Goal: Navigation & Orientation: Find specific page/section

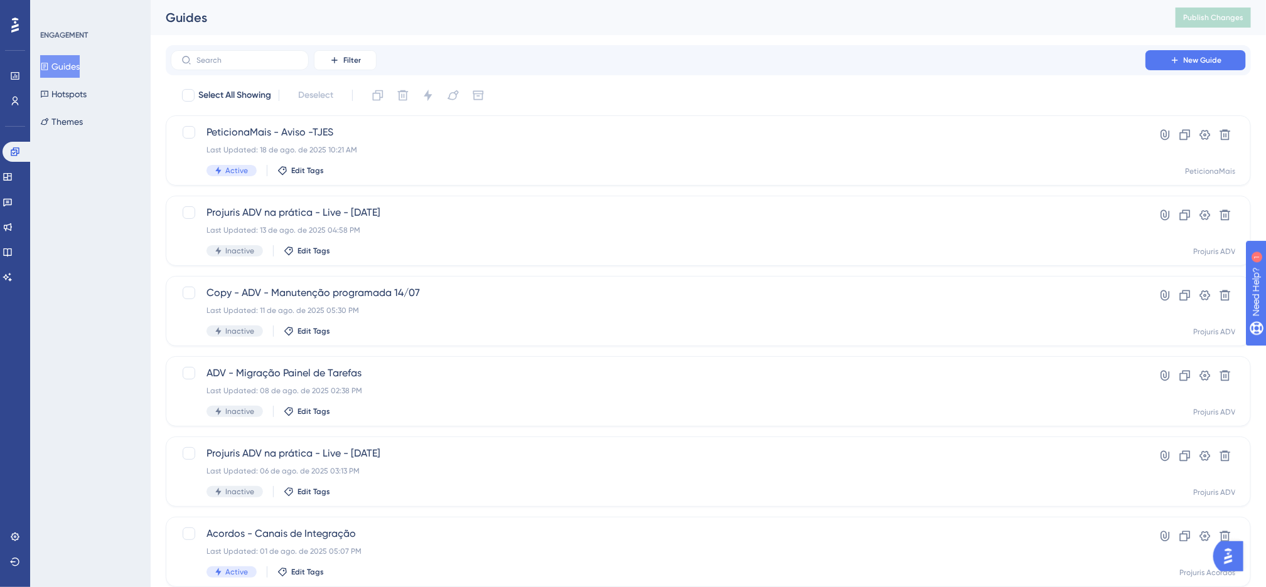
click at [695, 76] on div "Filter New Guide Select All Showing Deselect PeticionaMais - Aviso -TJES Last U…" at bounding box center [708, 489] width 1085 height 889
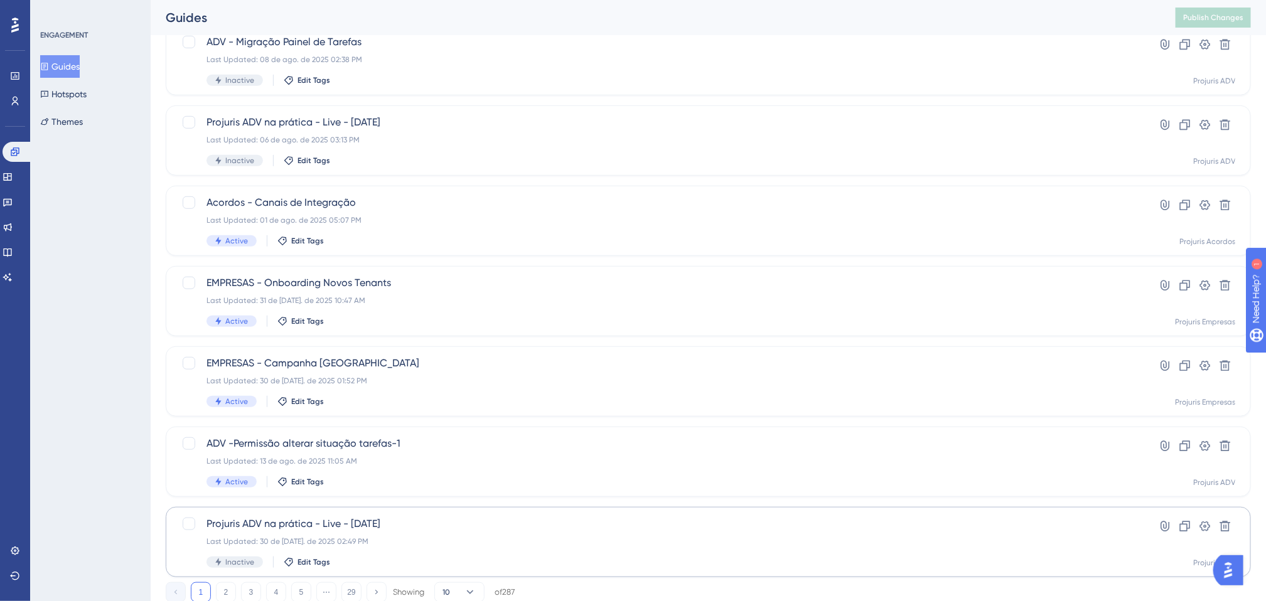
scroll to position [372, 0]
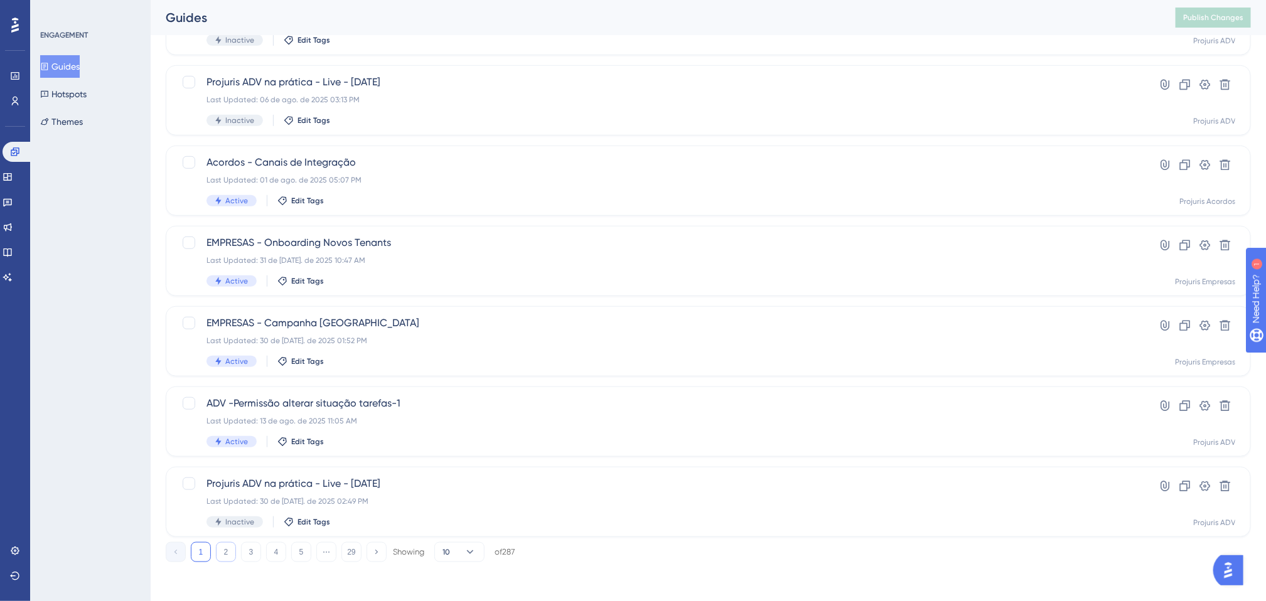
click at [217, 549] on button "2" at bounding box center [226, 552] width 20 height 20
click at [196, 545] on button "1" at bounding box center [201, 552] width 20 height 20
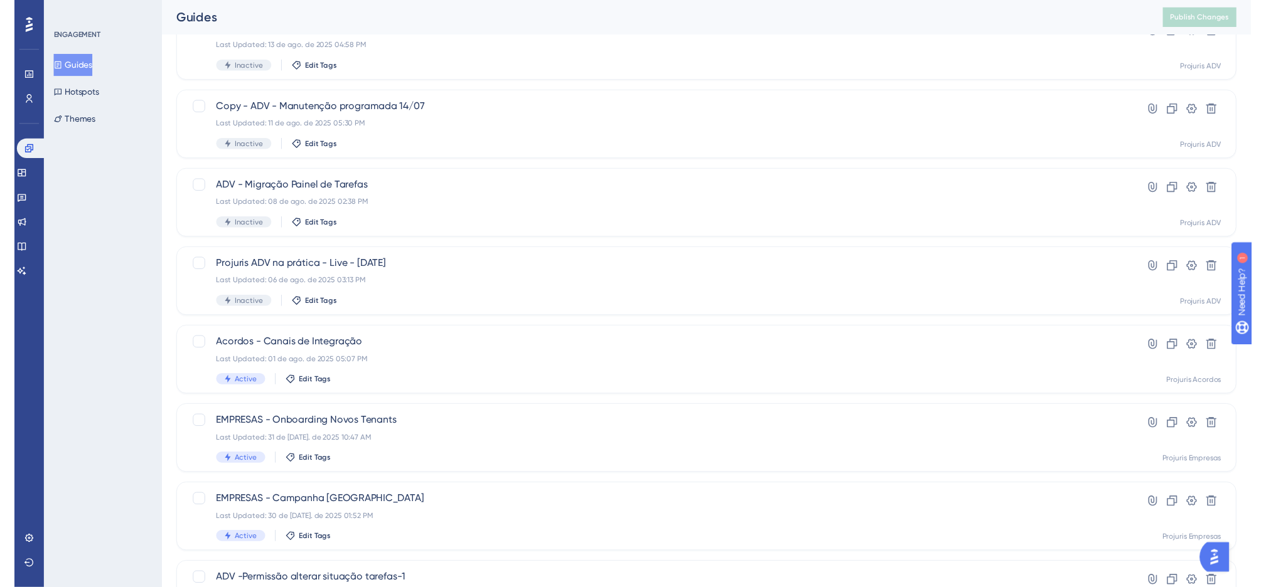
scroll to position [0, 0]
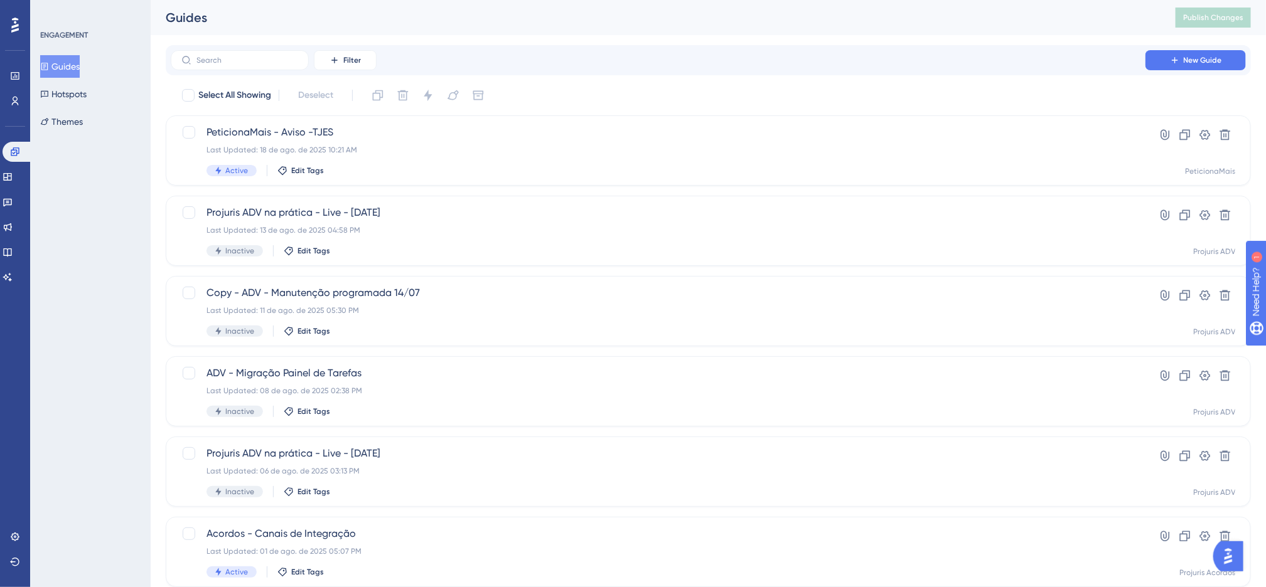
click at [703, 21] on div "Guides" at bounding box center [655, 18] width 979 height 18
click at [927, 42] on div "Performance Users Engagement Widgets Feedback Product Updates Knowledge Base AI…" at bounding box center [708, 477] width 1115 height 954
click at [16, 74] on icon at bounding box center [15, 76] width 10 height 10
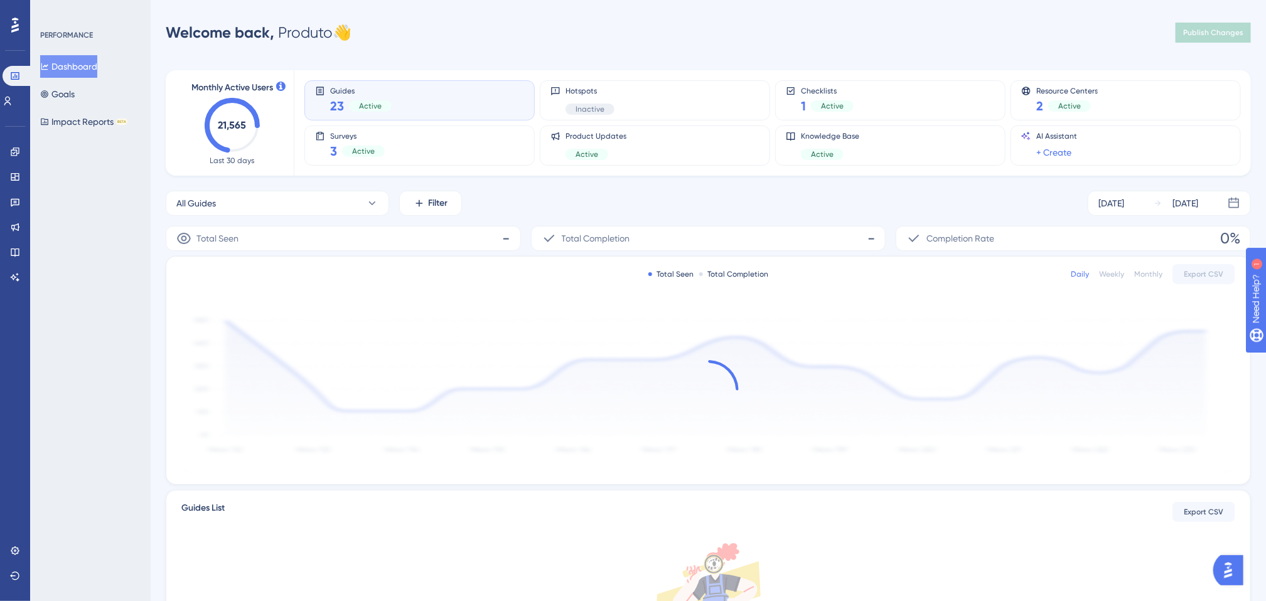
click at [525, 45] on div "Performance Users Engagement Widgets Feedback Product Updates Knowledge Base AI…" at bounding box center [708, 395] width 1115 height 751
click at [527, 46] on div "Performance Users Engagement Widgets Feedback Product Updates Knowledge Base AI…" at bounding box center [708, 395] width 1115 height 751
click at [510, 50] on div "Performance Users Engagement Widgets Feedback Product Updates Knowledge Base AI…" at bounding box center [708, 395] width 1115 height 751
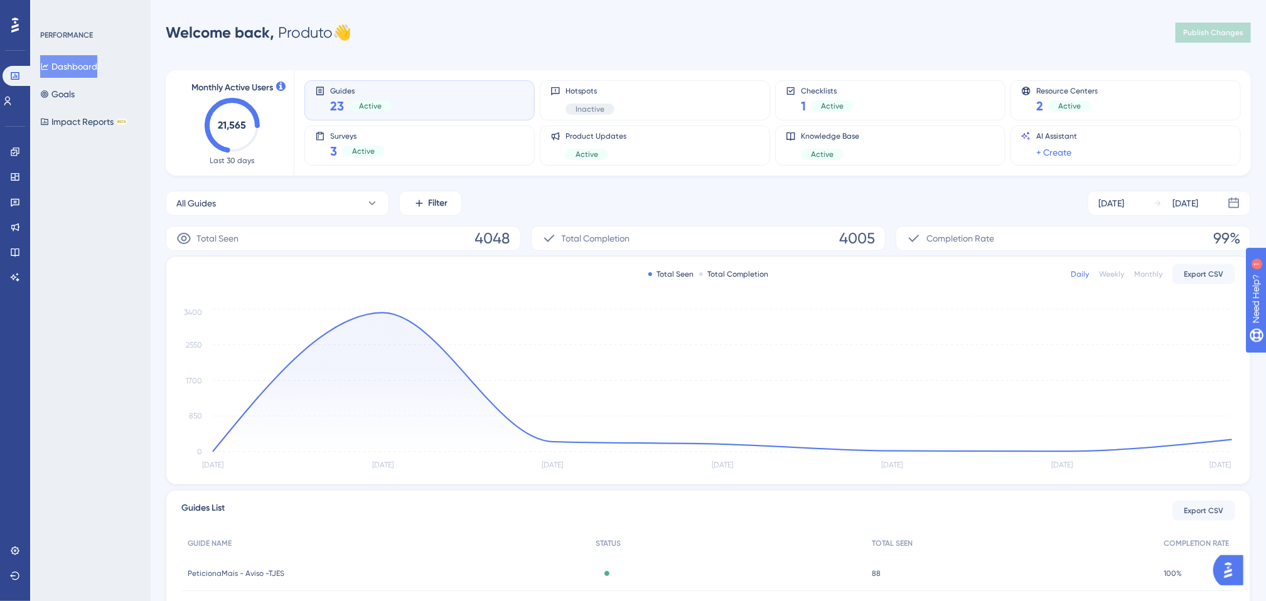
click at [510, 50] on div "Performance Users Engagement Widgets Feedback Product Updates Knowledge Base AI…" at bounding box center [708, 406] width 1115 height 773
click at [601, 40] on div "Welcome back, Produto 👋 Publish Changes" at bounding box center [708, 32] width 1085 height 25
drag, startPoint x: 277, startPoint y: 36, endPoint x: 380, endPoint y: 38, distance: 103.0
click at [380, 38] on div "Welcome back, Produto 👋 Publish Changes" at bounding box center [708, 32] width 1085 height 25
click at [442, 41] on div "Welcome back, Produto 👋 Publish Changes" at bounding box center [708, 32] width 1085 height 25
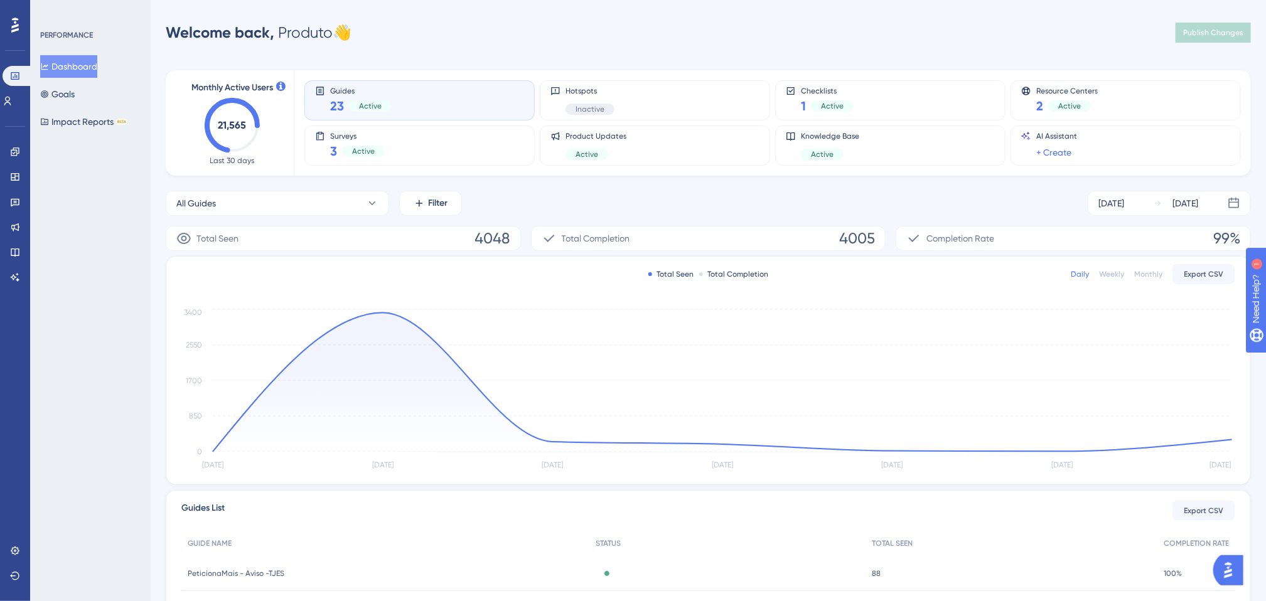
click at [396, 72] on div "Guides 23 Active Hotspots Inactive Checklists 1 Active Resource Centers 2 Activ…" at bounding box center [764, 122] width 921 height 105
click at [495, 45] on div "Performance Users Engagement Widgets Feedback Product Updates Knowledge Base AI…" at bounding box center [708, 406] width 1115 height 773
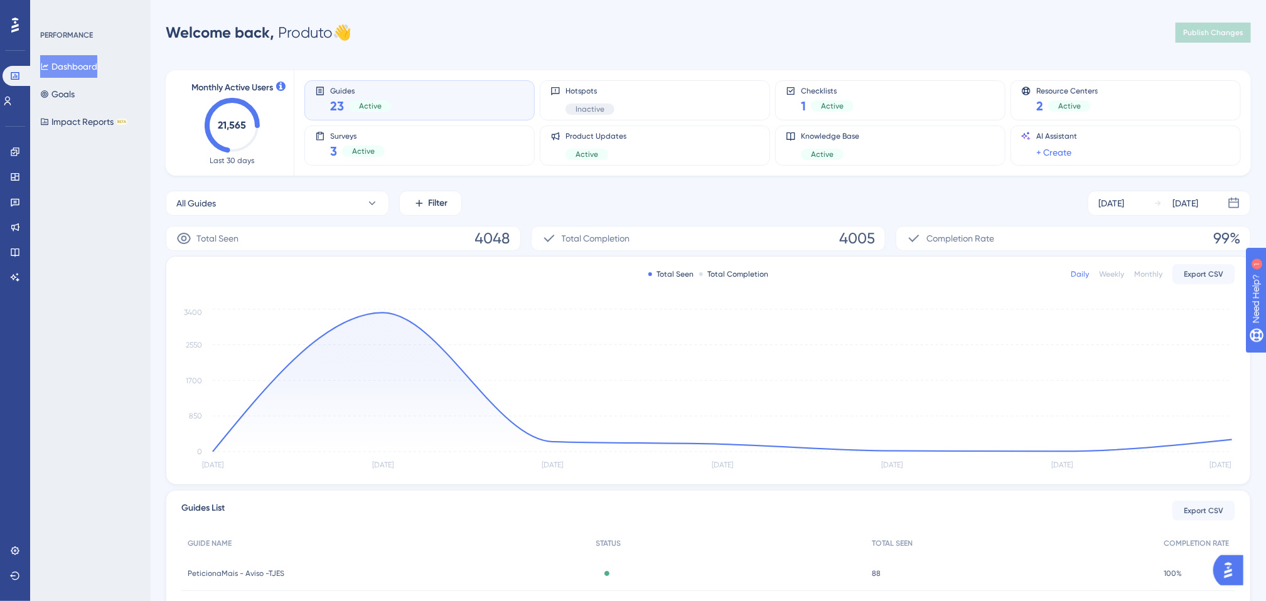
click at [620, 213] on div "All Guides Filter [DATE] [DATE]" at bounding box center [708, 203] width 1085 height 25
click at [19, 143] on link at bounding box center [15, 152] width 10 height 20
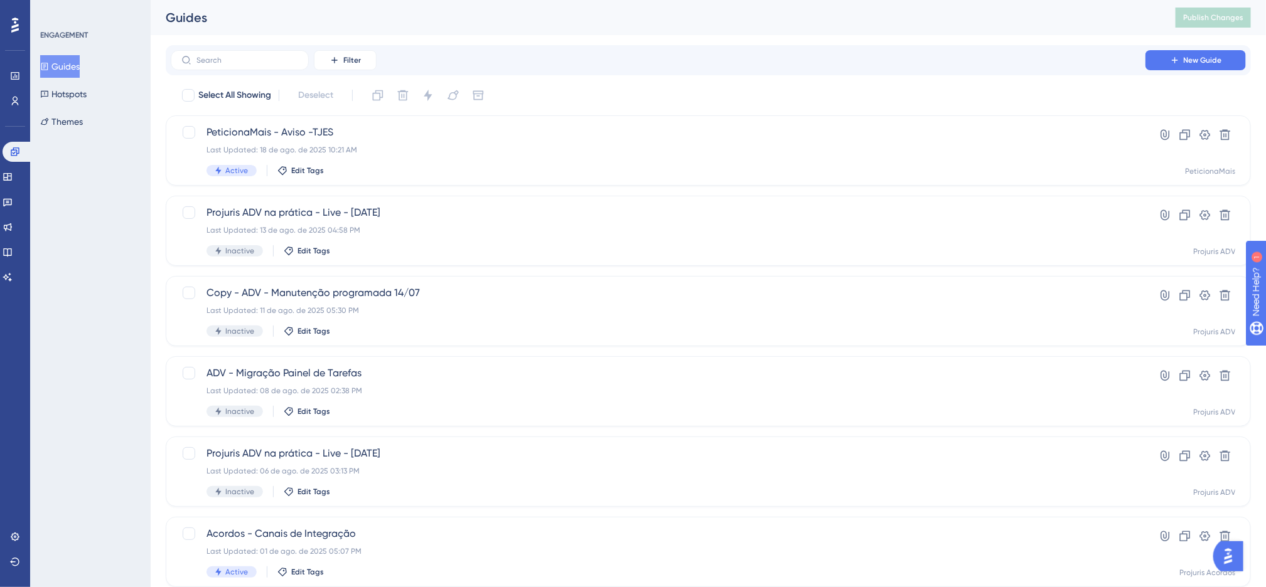
click at [677, 62] on div "Filter New Guide" at bounding box center [708, 60] width 1075 height 20
click at [686, 70] on div "Filter New Guide" at bounding box center [708, 60] width 1085 height 30
click at [693, 70] on div "Filter New Guide" at bounding box center [708, 60] width 1075 height 20
click at [14, 81] on link at bounding box center [15, 76] width 10 height 20
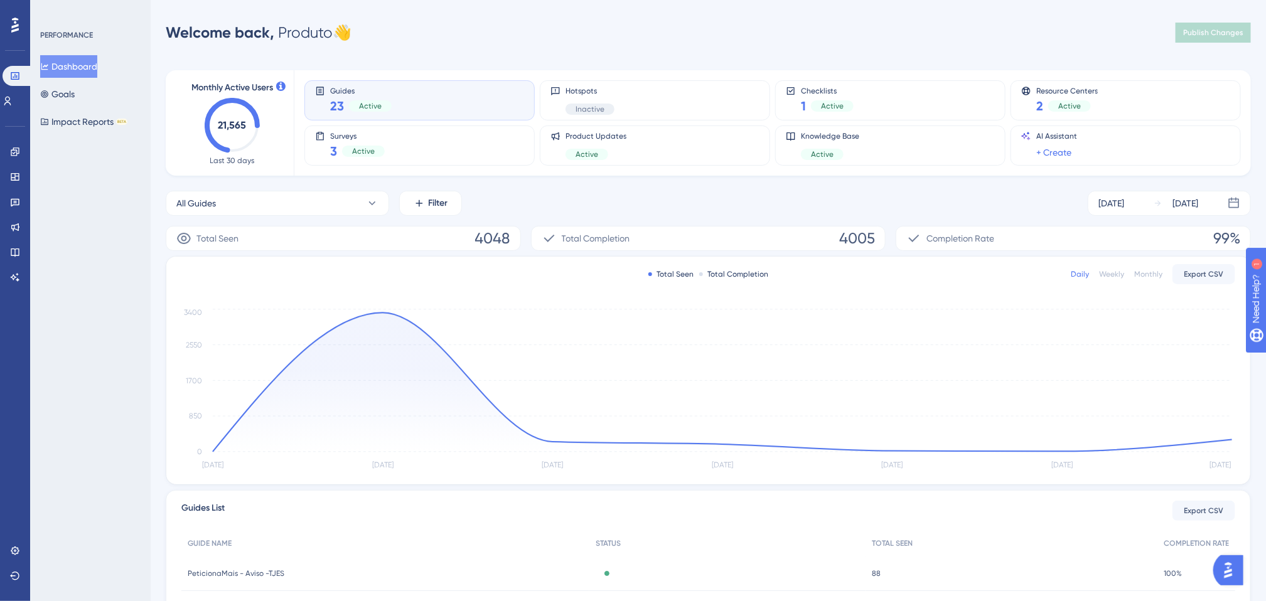
click at [614, 21] on div "Welcome back, Produto 👋 Publish Changes" at bounding box center [708, 32] width 1085 height 25
click at [662, 55] on div "Monthly Active Users 21,565 Last 30 days Guides 23 Active Hotspots Inactive Che…" at bounding box center [708, 413] width 1085 height 717
drag, startPoint x: 644, startPoint y: 30, endPoint x: 486, endPoint y: 41, distance: 158.6
click at [642, 34] on div "Welcome back, Produto 👋 Publish Changes" at bounding box center [708, 32] width 1085 height 25
drag, startPoint x: 352, startPoint y: 40, endPoint x: 279, endPoint y: 26, distance: 74.1
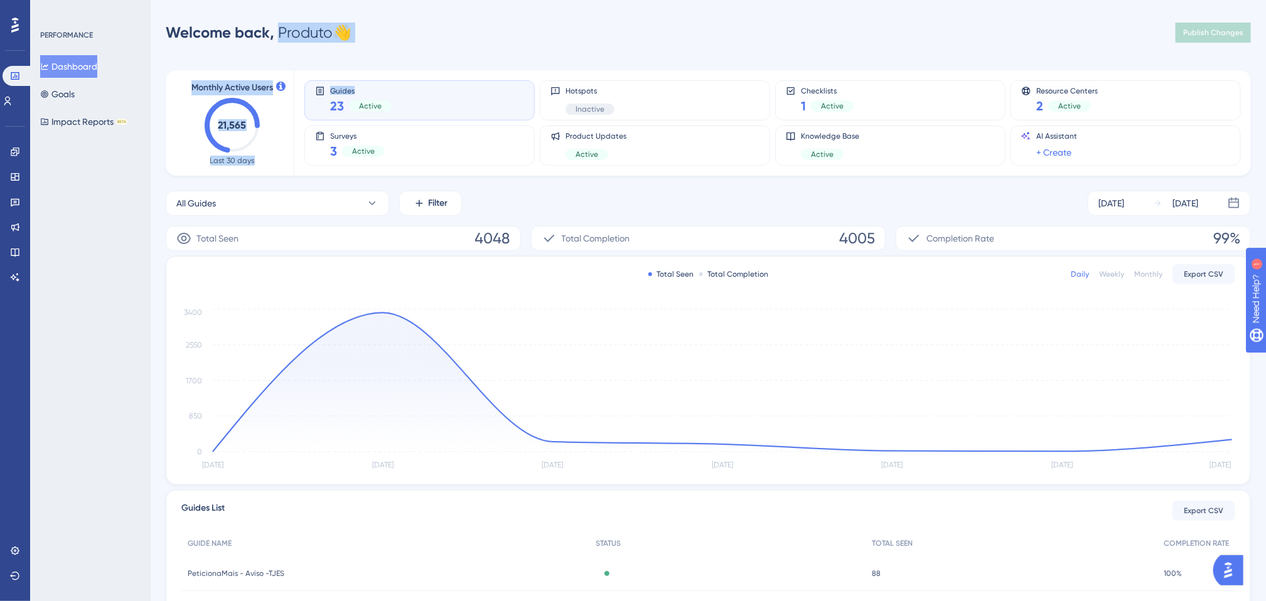
click at [279, 26] on div "Performance Users Engagement Widgets Feedback Product Updates Knowledge Base AI…" at bounding box center [708, 406] width 1115 height 773
click at [409, 34] on div "Welcome back, Produto 👋 Publish Changes" at bounding box center [708, 32] width 1085 height 25
click at [490, 55] on div "Monthly Active Users 21,565 Last 30 days Guides 23 Active Hotspots Inactive Che…" at bounding box center [708, 413] width 1085 height 717
click at [540, 43] on div "Welcome back, Produto 👋 Publish Changes" at bounding box center [708, 32] width 1085 height 25
drag, startPoint x: 279, startPoint y: 29, endPoint x: 352, endPoint y: 33, distance: 72.9
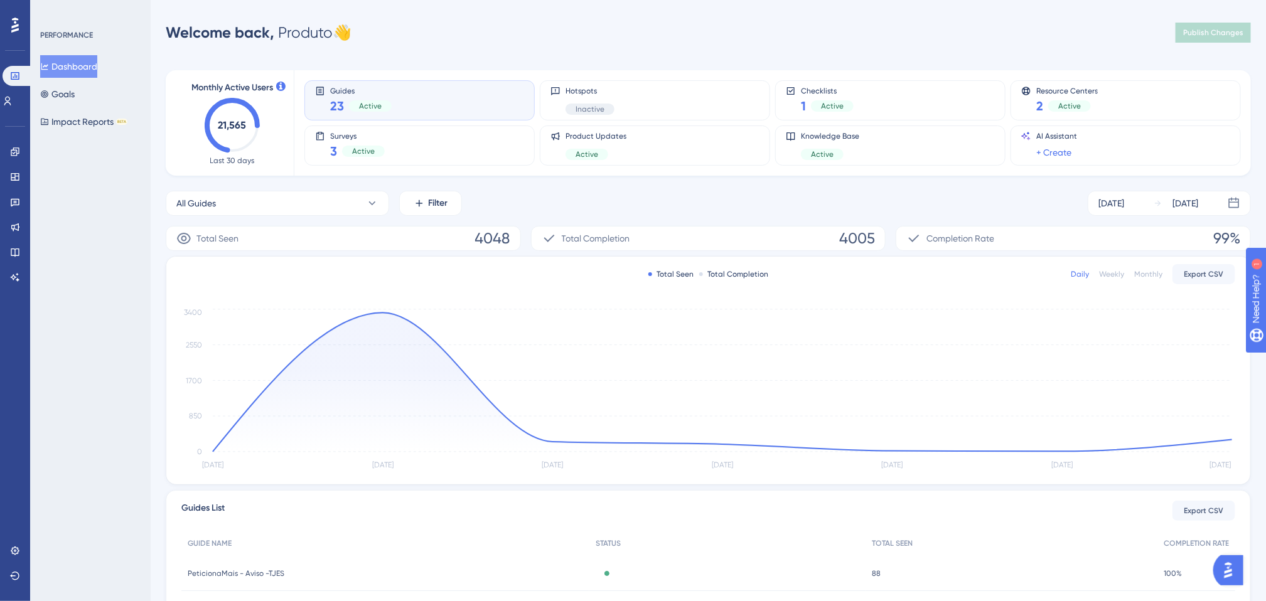
click at [351, 33] on div "Welcome back, Produto 👋" at bounding box center [259, 33] width 186 height 20
click at [419, 35] on div "Welcome back, Produto 👋 Publish Changes" at bounding box center [708, 32] width 1085 height 25
click at [763, 31] on div "Welcome back, Produto 👋 Publish Changes" at bounding box center [708, 32] width 1085 height 25
click at [117, 244] on div "PERFORMANCE Dashboard Goals Impact Reports BETA" at bounding box center [90, 300] width 121 height 601
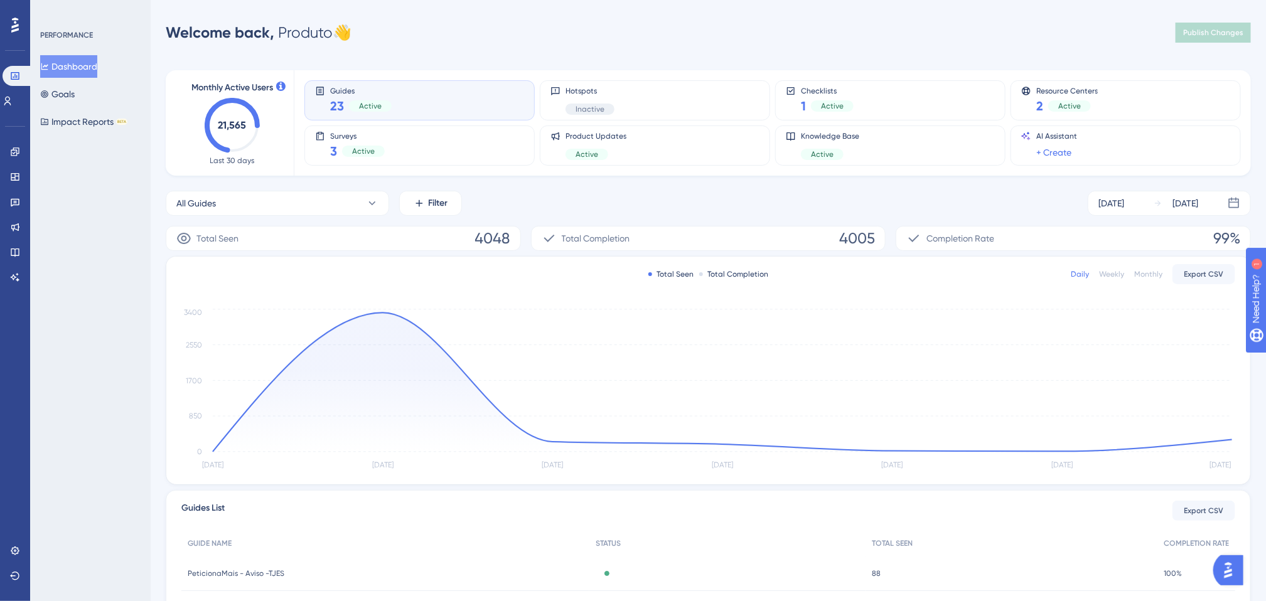
click at [546, 194] on div "All Guides Filter [DATE] [DATE]" at bounding box center [708, 203] width 1085 height 25
click at [557, 189] on div "Monthly Active Users 21,565 Last 30 days Guides 23 Active Hotspots Inactive Che…" at bounding box center [708, 413] width 1085 height 717
click at [817, 30] on div "Welcome back, Produto 👋 Publish Changes" at bounding box center [708, 32] width 1085 height 25
click at [838, 26] on div "Welcome back, Produto 👋 Publish Changes" at bounding box center [708, 32] width 1085 height 25
click at [835, 26] on div "Welcome back, Produto 👋 Publish Changes" at bounding box center [708, 32] width 1085 height 25
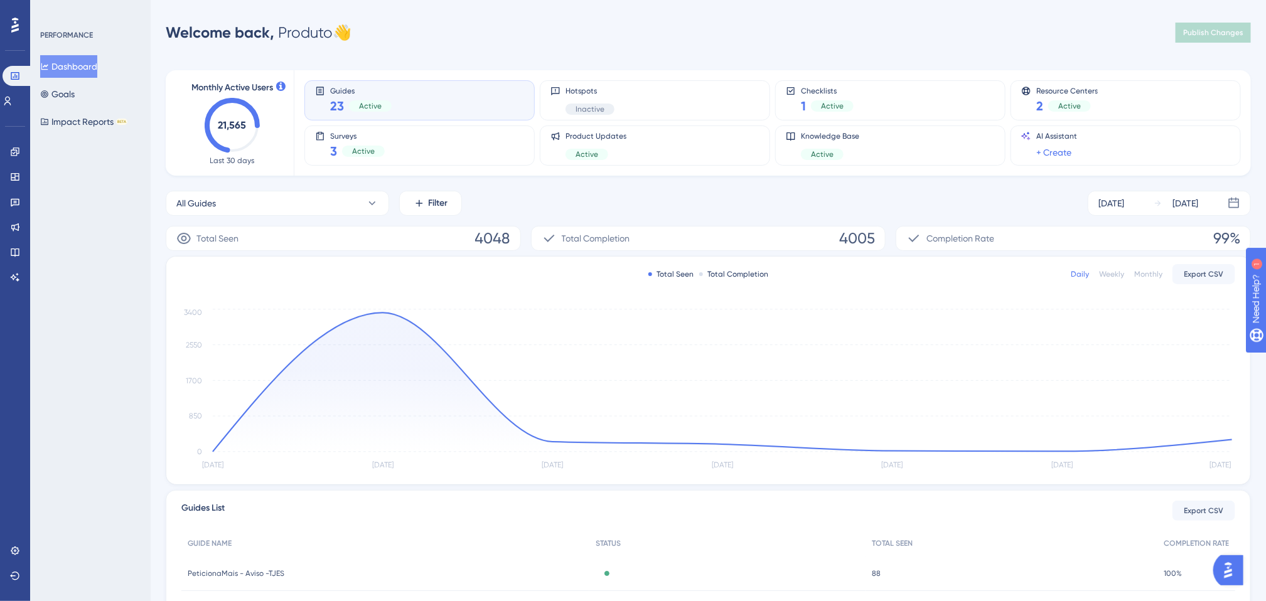
click at [827, 29] on div "Welcome back, Produto 👋 Publish Changes" at bounding box center [708, 32] width 1085 height 25
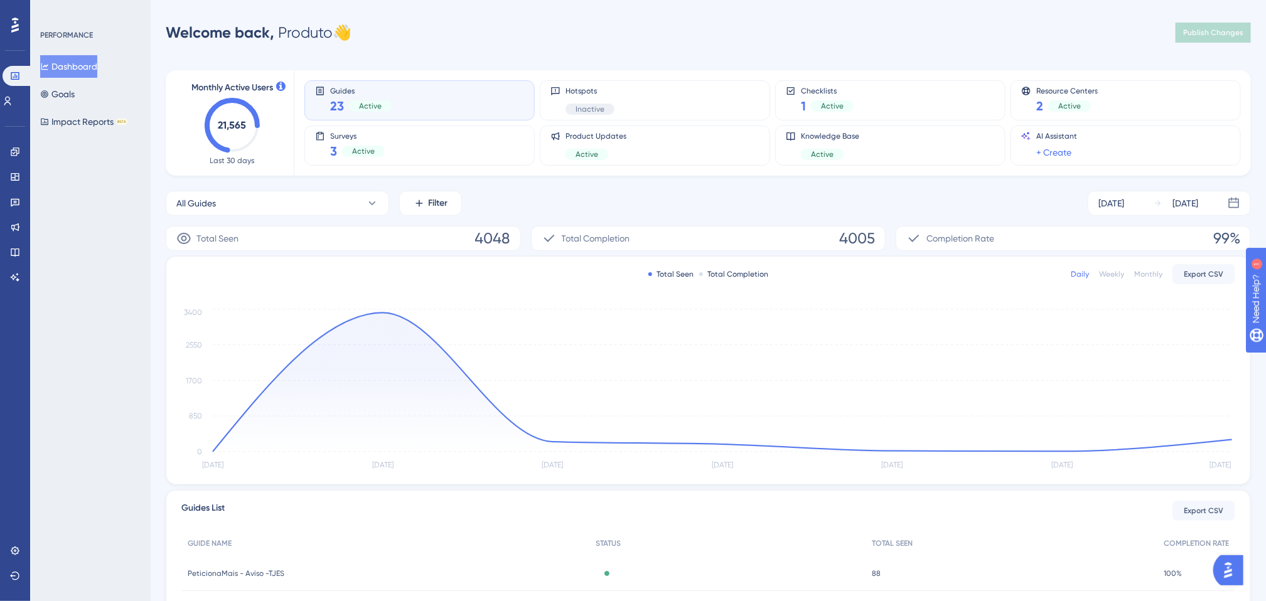
click at [827, 29] on div "Welcome back, Produto 👋 Publish Changes" at bounding box center [708, 32] width 1085 height 25
click at [616, 38] on div "Welcome back, Produto 👋 Publish Changes" at bounding box center [708, 32] width 1085 height 25
click at [648, 26] on div "Welcome back, Produto 👋 Publish Changes" at bounding box center [708, 32] width 1085 height 25
click at [8, 97] on link at bounding box center [8, 101] width 10 height 20
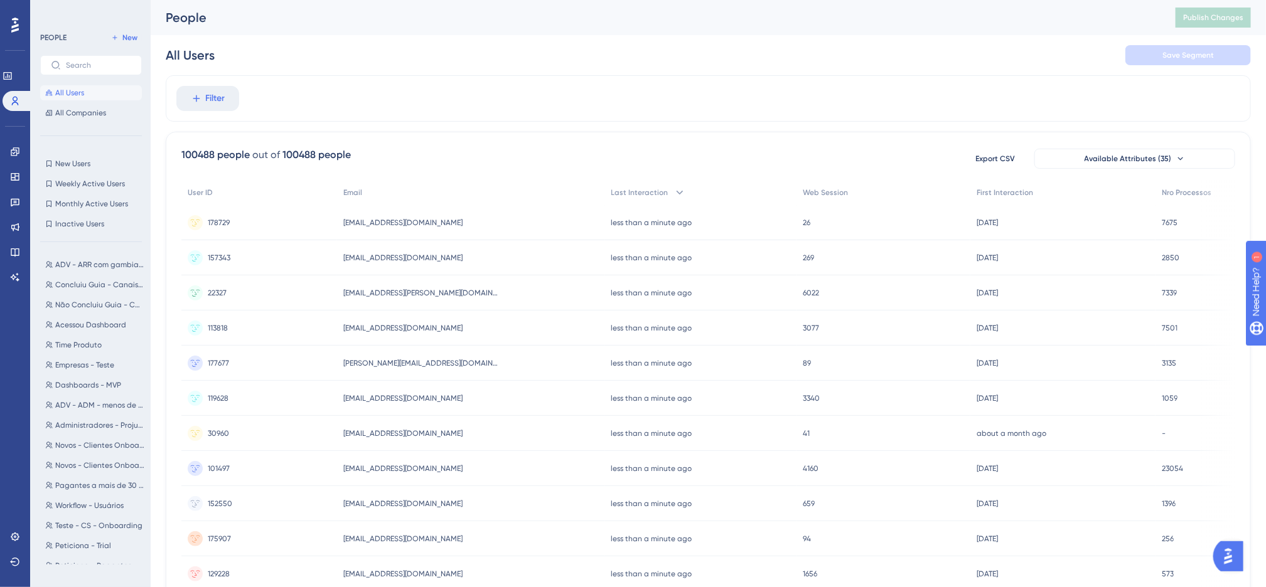
click at [392, 87] on div "Filter" at bounding box center [708, 98] width 1085 height 46
click at [667, 44] on div "All Users Save Segment" at bounding box center [708, 55] width 1085 height 40
click at [515, 80] on div "Filter" at bounding box center [708, 98] width 1085 height 46
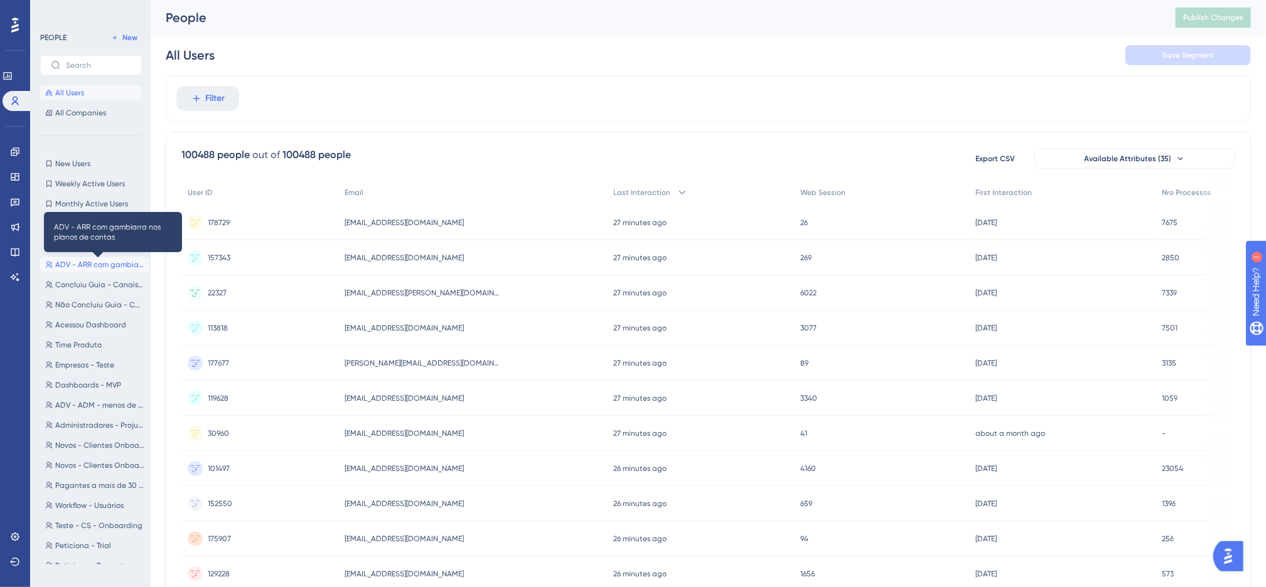
click at [79, 268] on span "ADV - ARR com gambiarra nos planos de contas" at bounding box center [99, 265] width 89 height 10
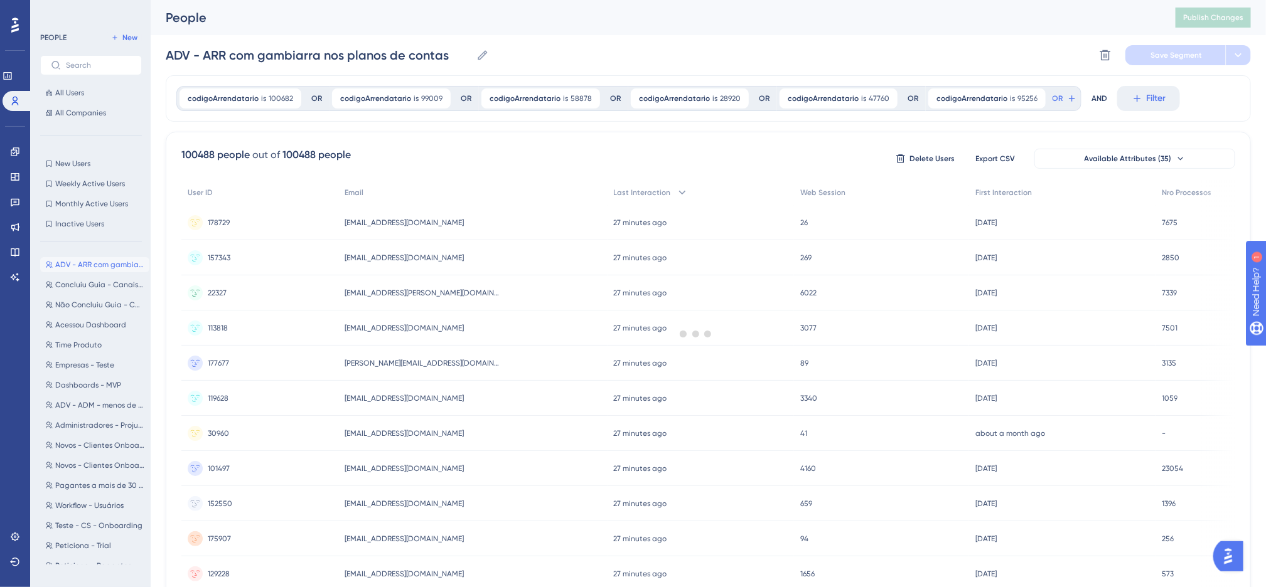
click at [580, 137] on div at bounding box center [696, 333] width 1140 height 497
